Goal: Task Accomplishment & Management: Use online tool/utility

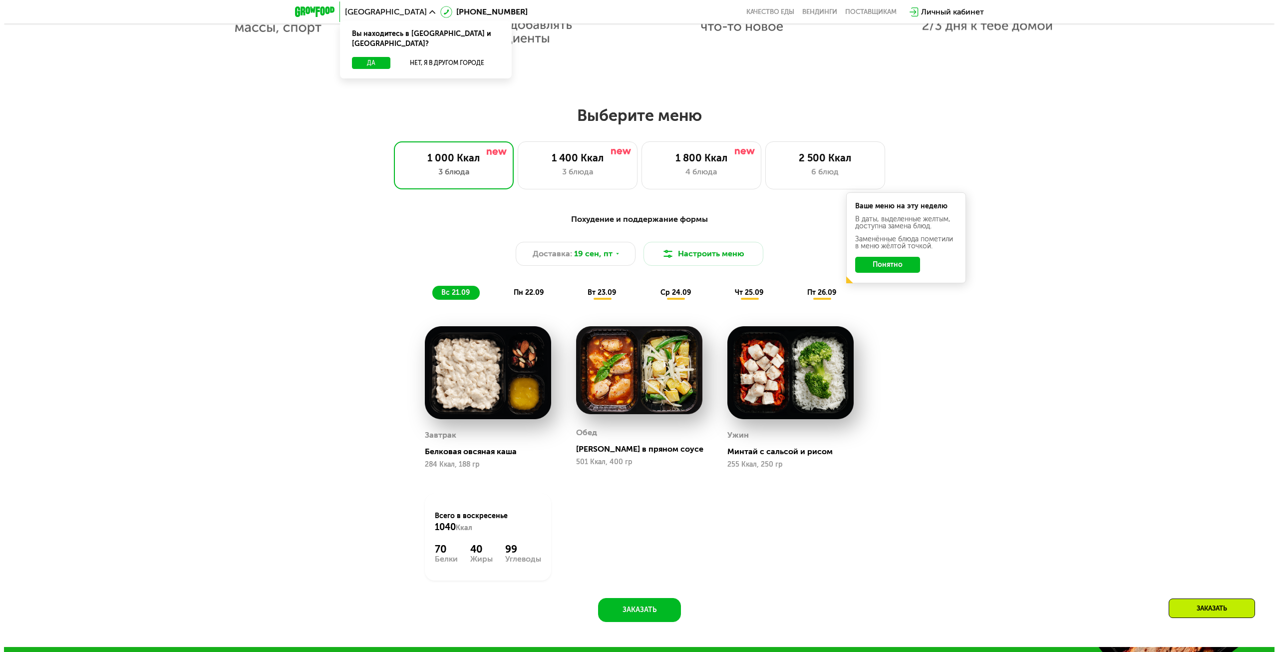
scroll to position [989, 0]
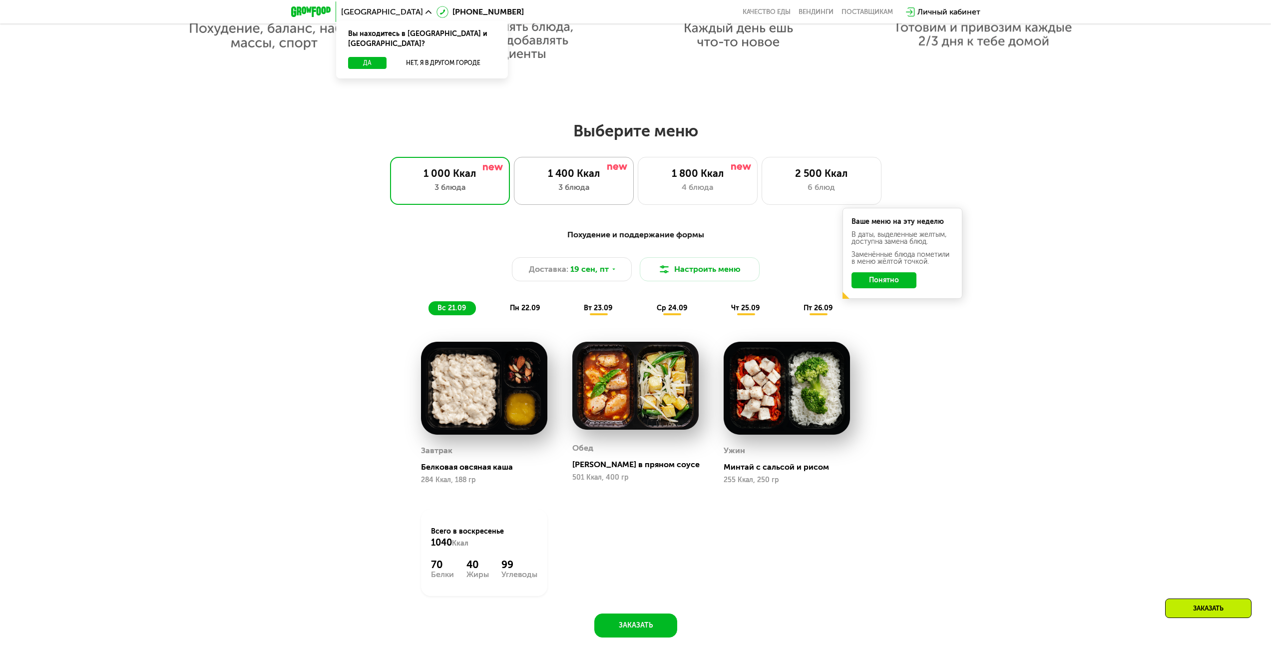
click at [562, 172] on div "1 400 Ккал" at bounding box center [573, 173] width 99 height 12
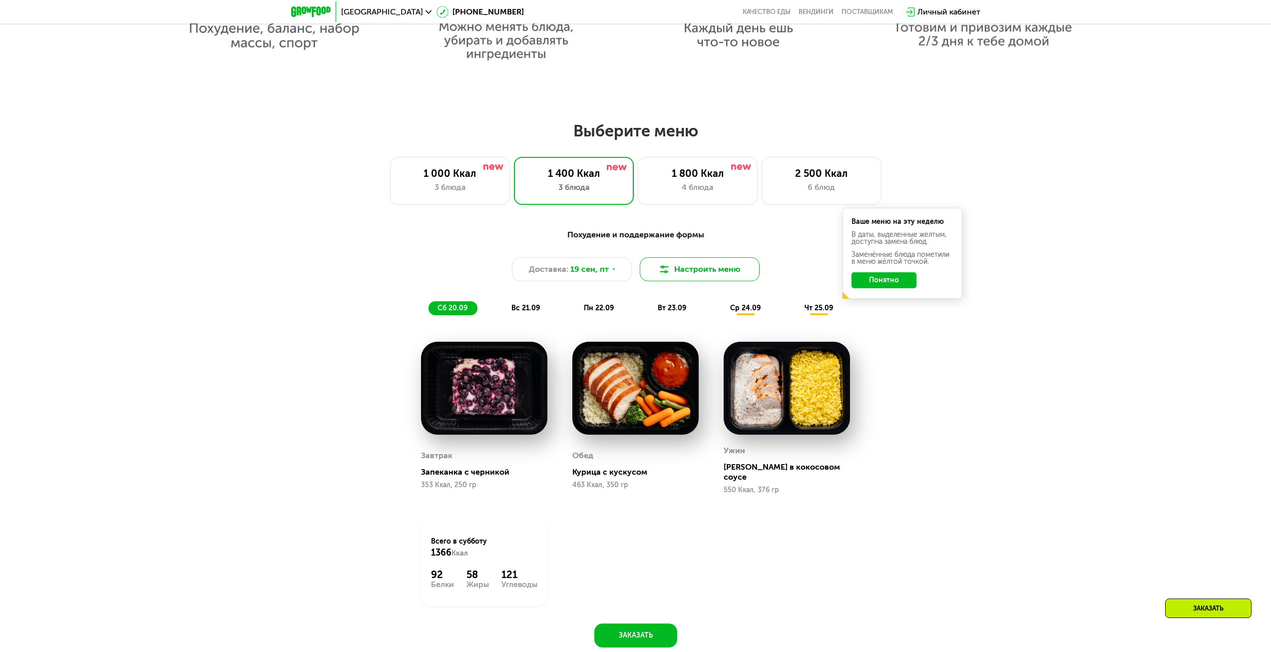
click at [709, 279] on button "Настроить меню" at bounding box center [700, 269] width 120 height 24
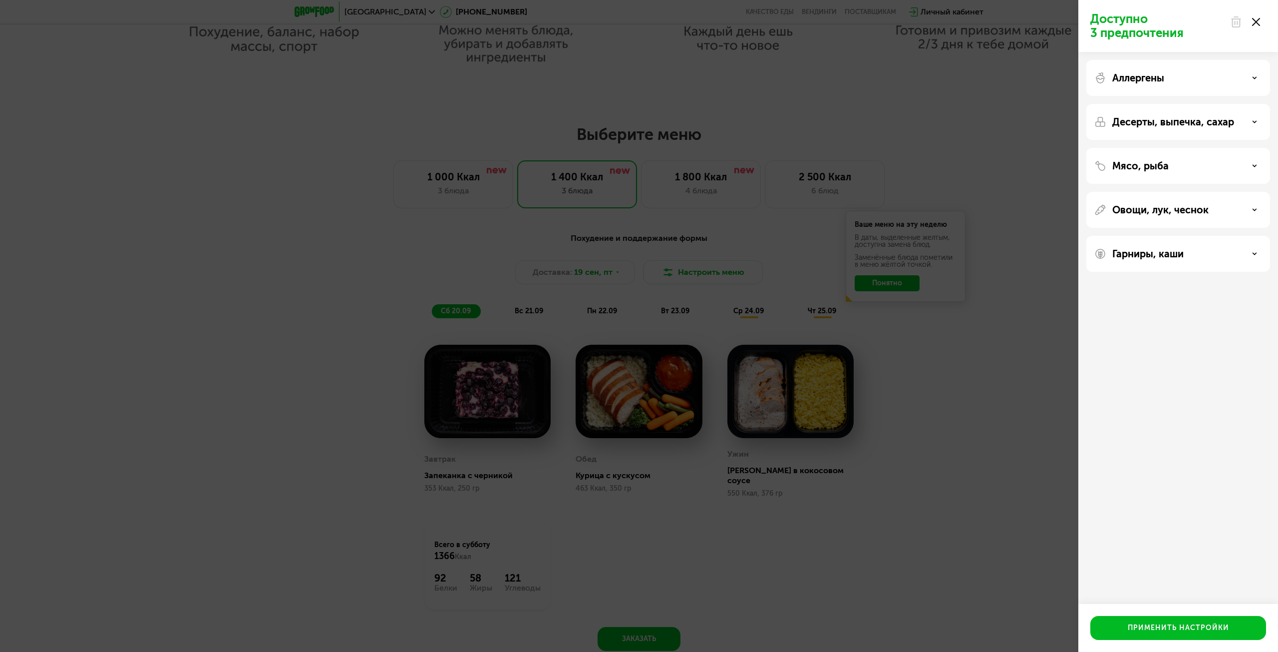
click at [1166, 70] on div "Аллергены" at bounding box center [1179, 78] width 184 height 36
click at [1163, 75] on p "Аллергены" at bounding box center [1139, 78] width 52 height 12
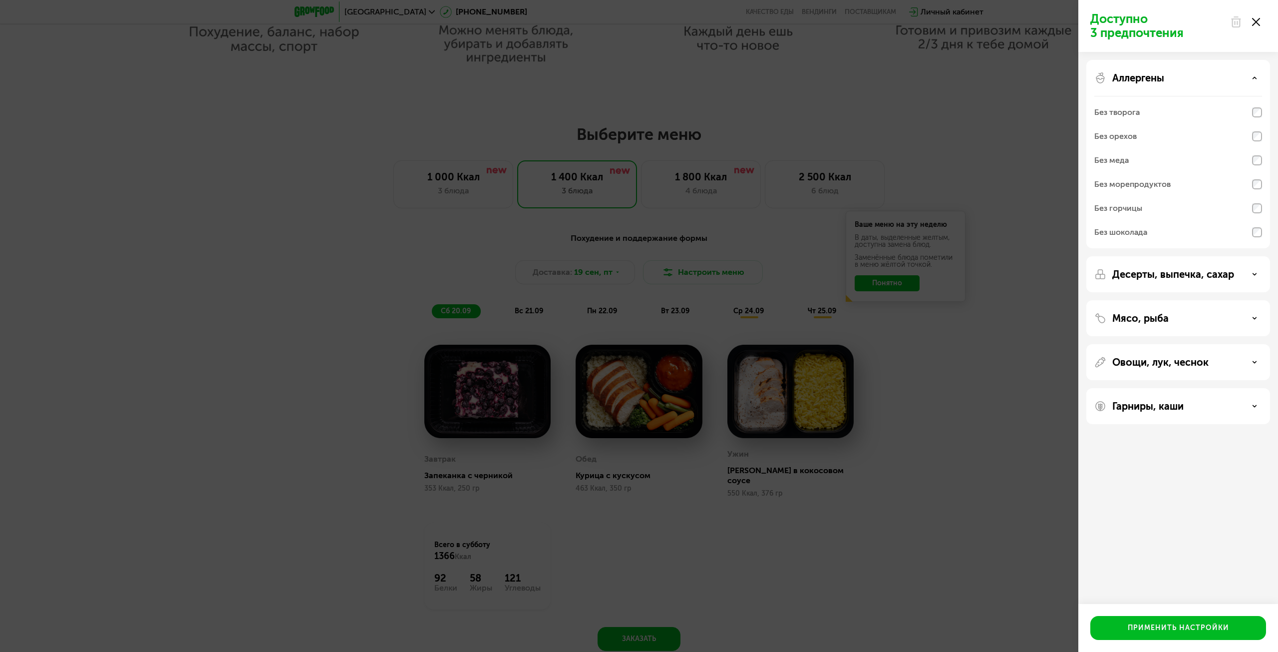
click at [1188, 278] on p "Десерты, выпечка, сахар" at bounding box center [1174, 274] width 122 height 12
click at [1161, 405] on div "Мясо, рыба" at bounding box center [1179, 422] width 184 height 36
click at [1175, 414] on div "Мясо, рыба" at bounding box center [1179, 422] width 184 height 36
click at [1180, 431] on div "Мясо, рыба" at bounding box center [1179, 422] width 184 height 36
click at [1180, 425] on div "Мясо, рыба" at bounding box center [1179, 422] width 168 height 12
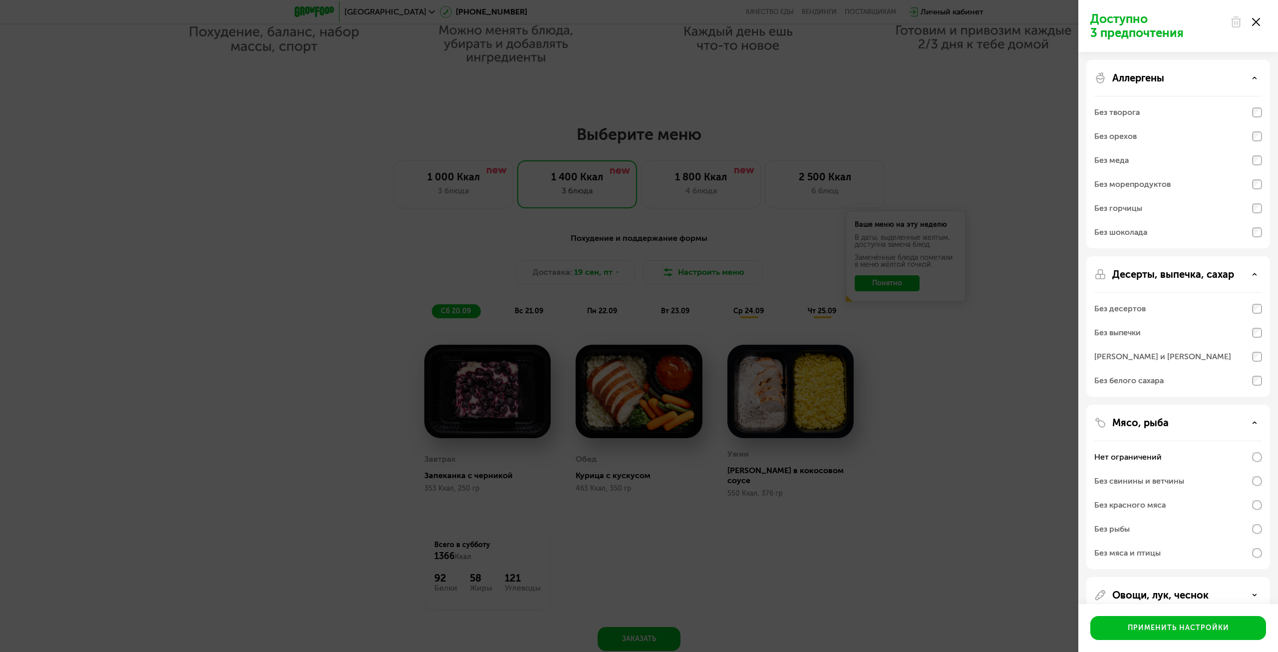
scroll to position [63, 0]
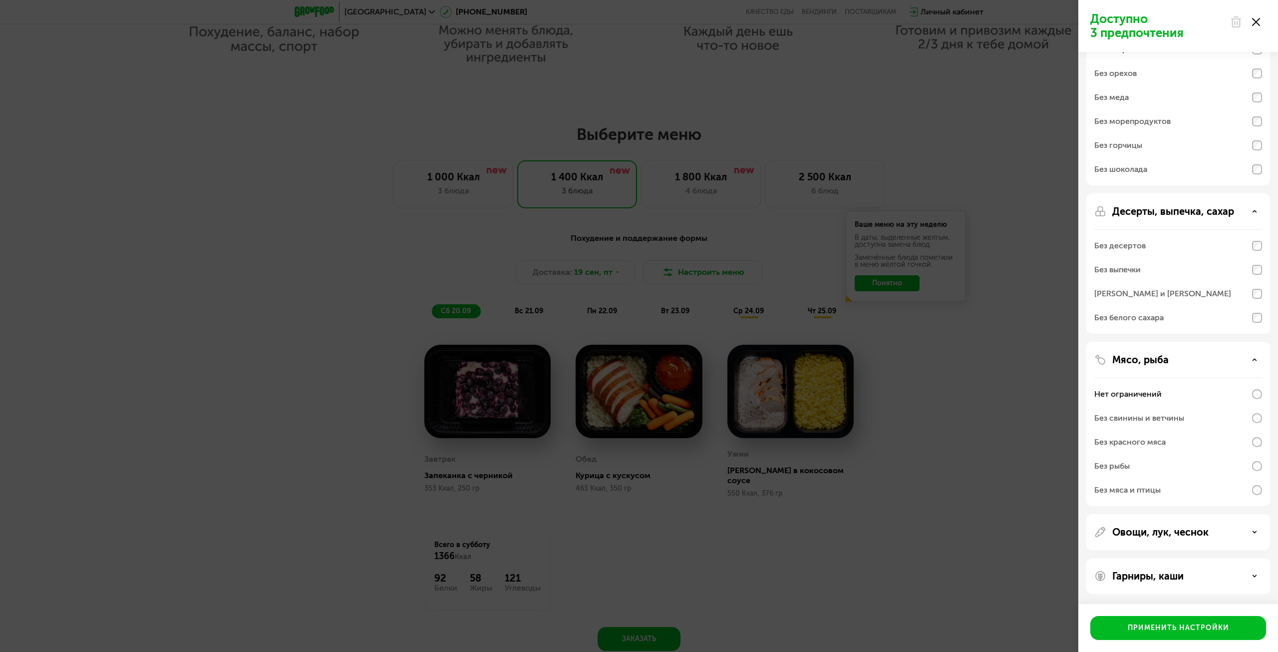
click at [1187, 532] on p "Овощи, лук, чеснок" at bounding box center [1161, 532] width 96 height 12
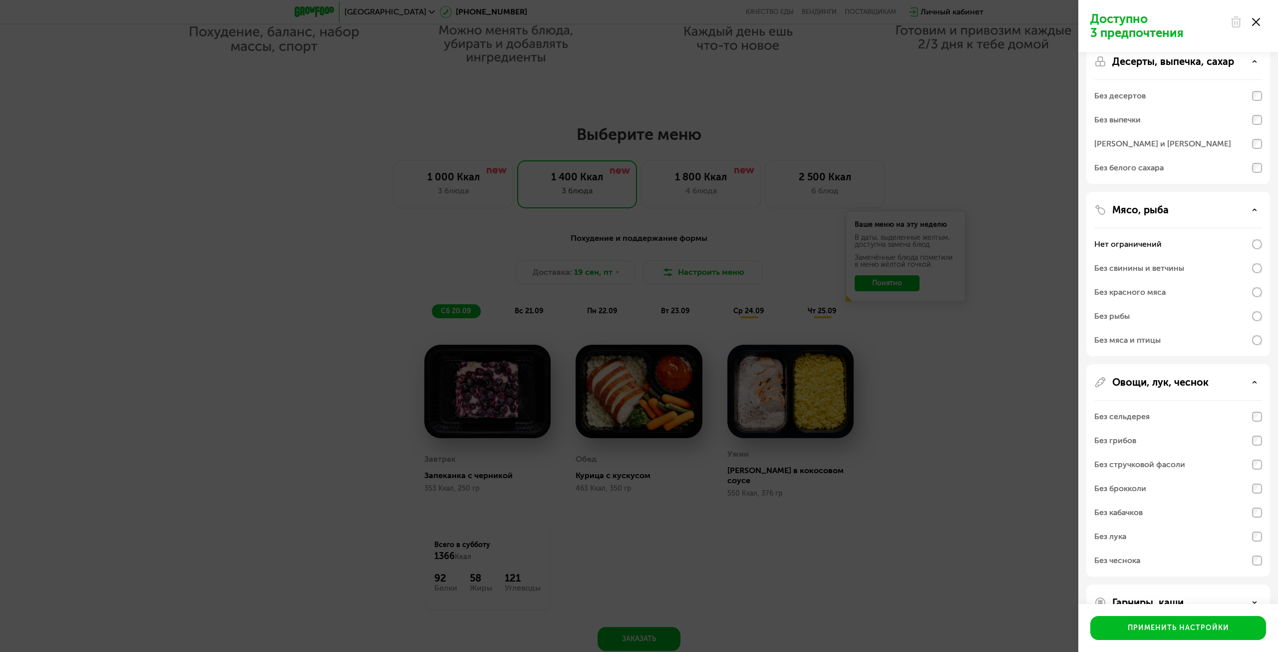
scroll to position [239, 0]
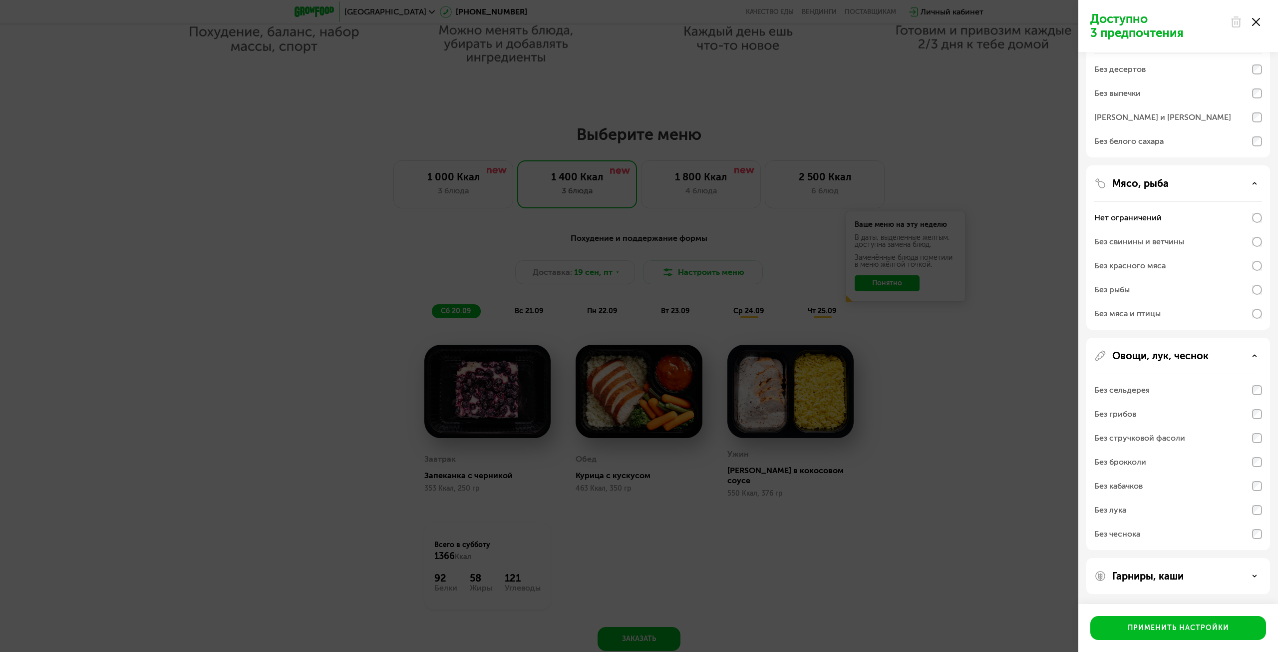
click at [1196, 568] on div "Гарниры, каши" at bounding box center [1179, 576] width 184 height 36
click at [1194, 571] on div "Гарниры, каши" at bounding box center [1179, 576] width 168 height 12
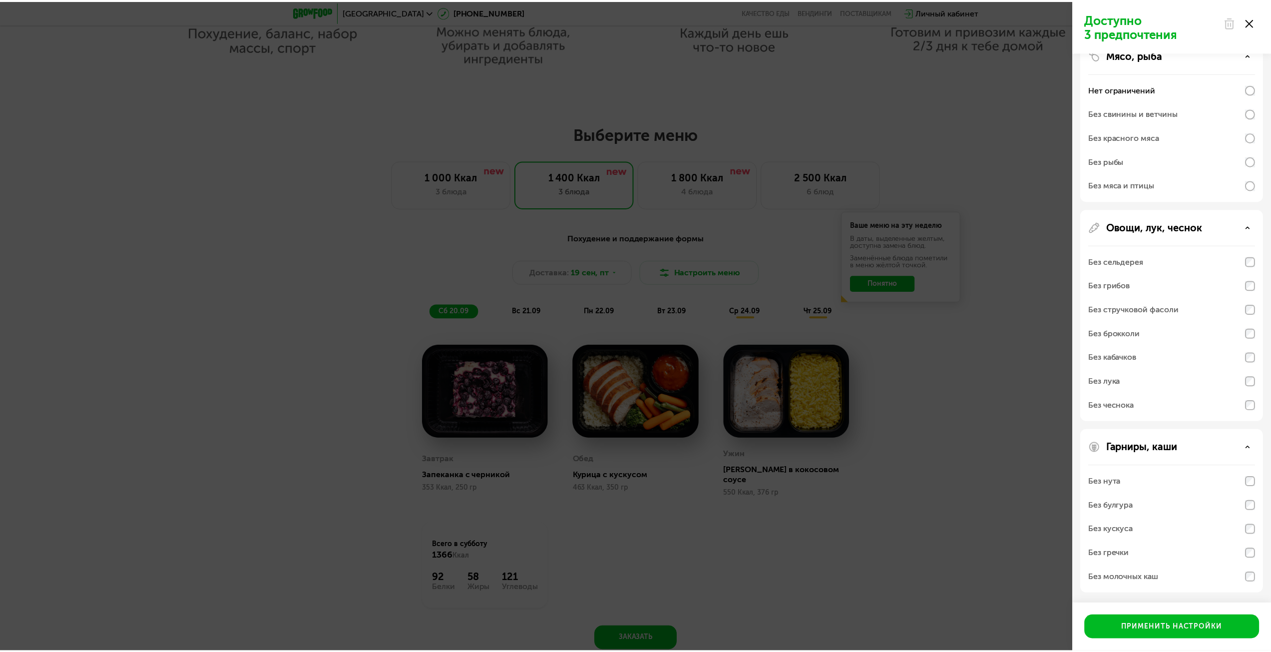
scroll to position [368, 0]
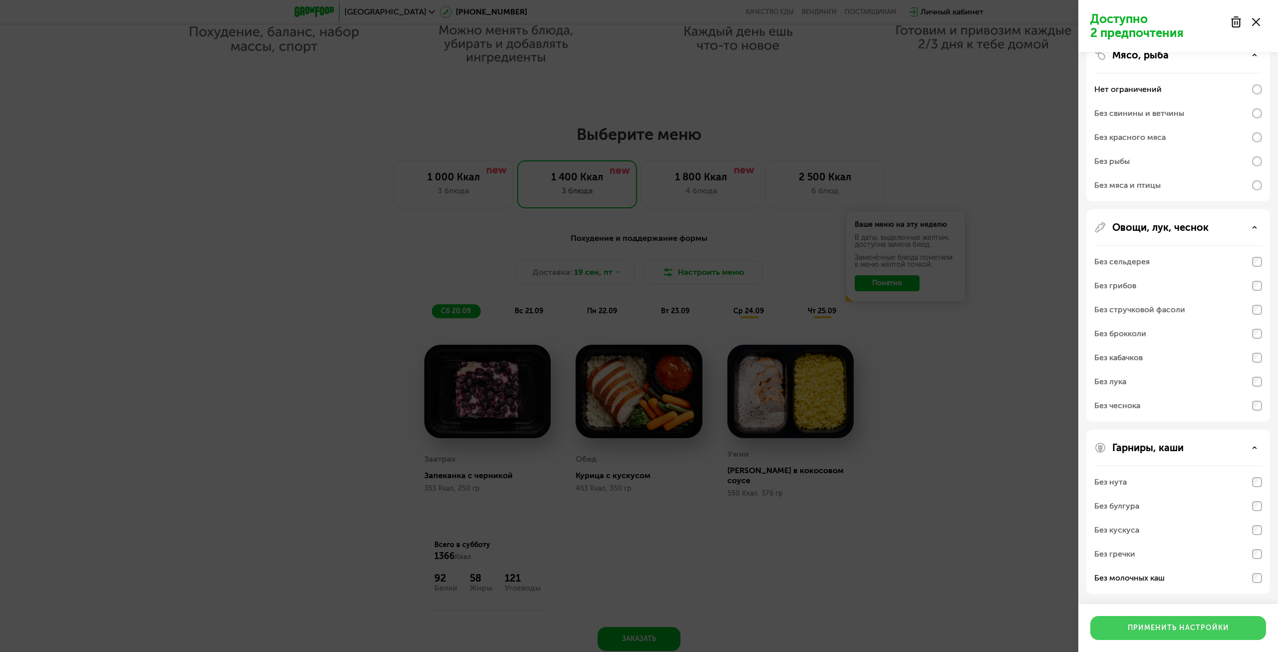
click at [1176, 625] on div "Применить настройки" at bounding box center [1178, 628] width 101 height 10
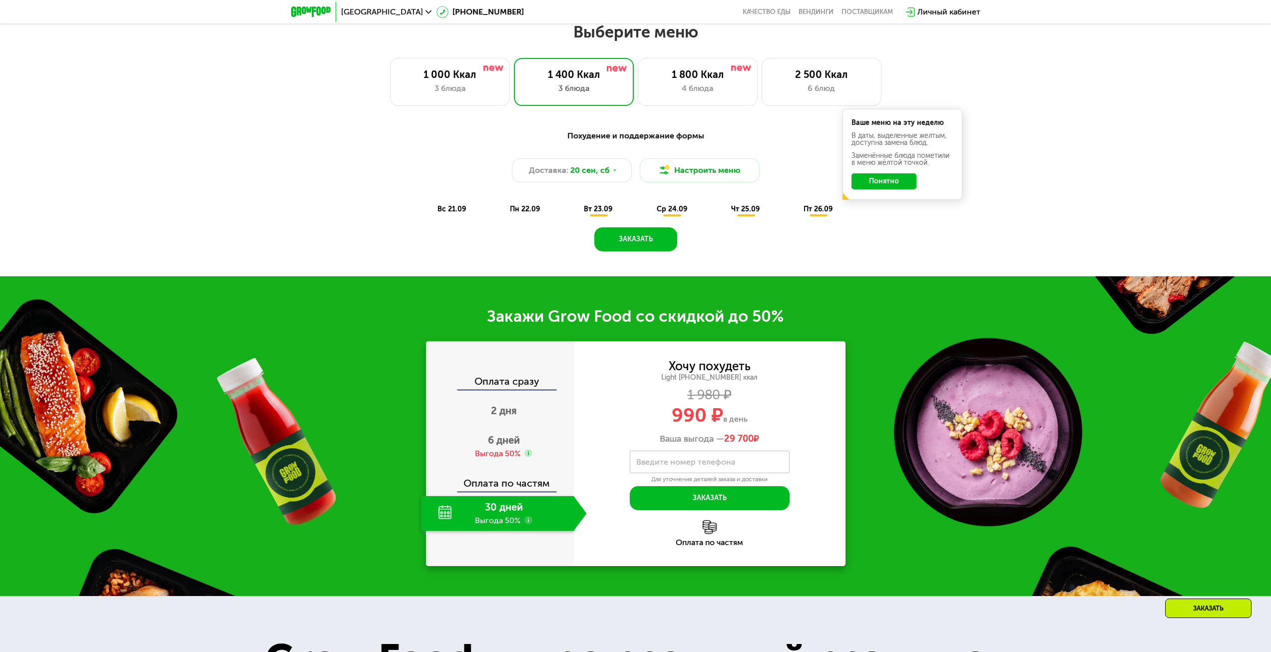
scroll to position [1089, 0]
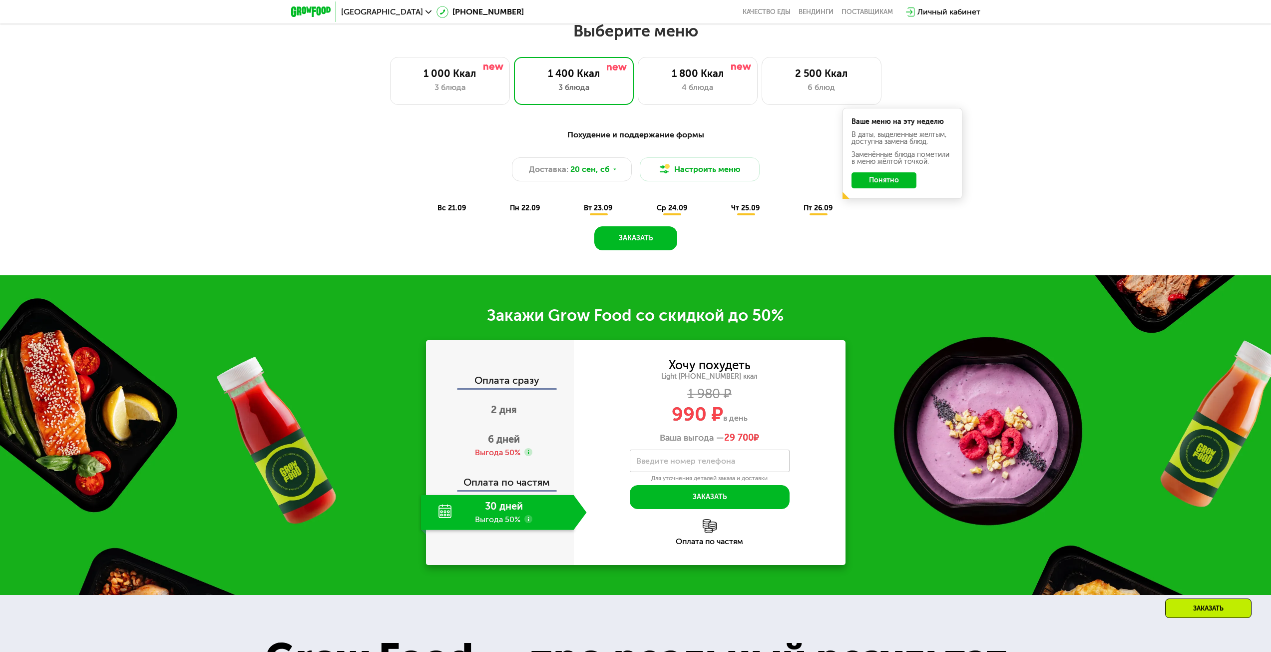
click at [1026, 295] on div "Закажи Grow Food со скидкой до 50% Оплата сразу 2 дня 6 дней Выгода 50% Оплата …" at bounding box center [635, 435] width 1271 height 320
